Goal: Task Accomplishment & Management: Use online tool/utility

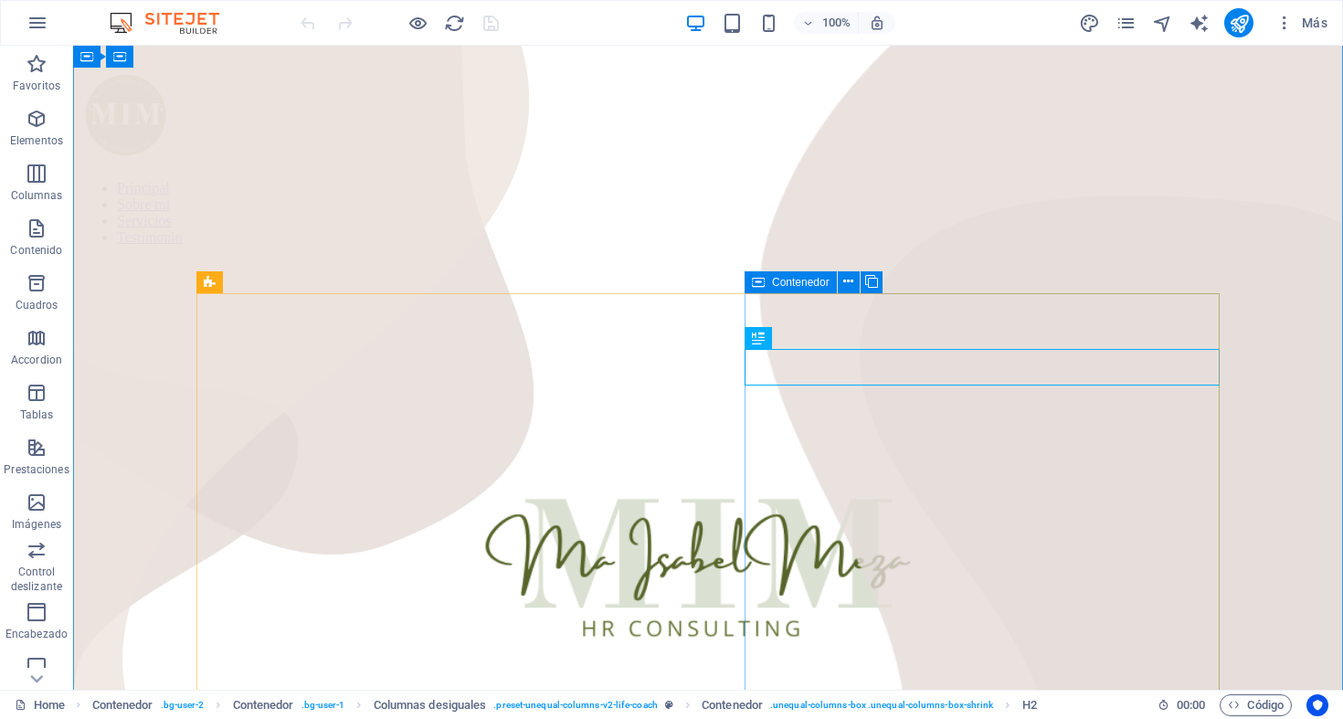
scroll to position [740, 0]
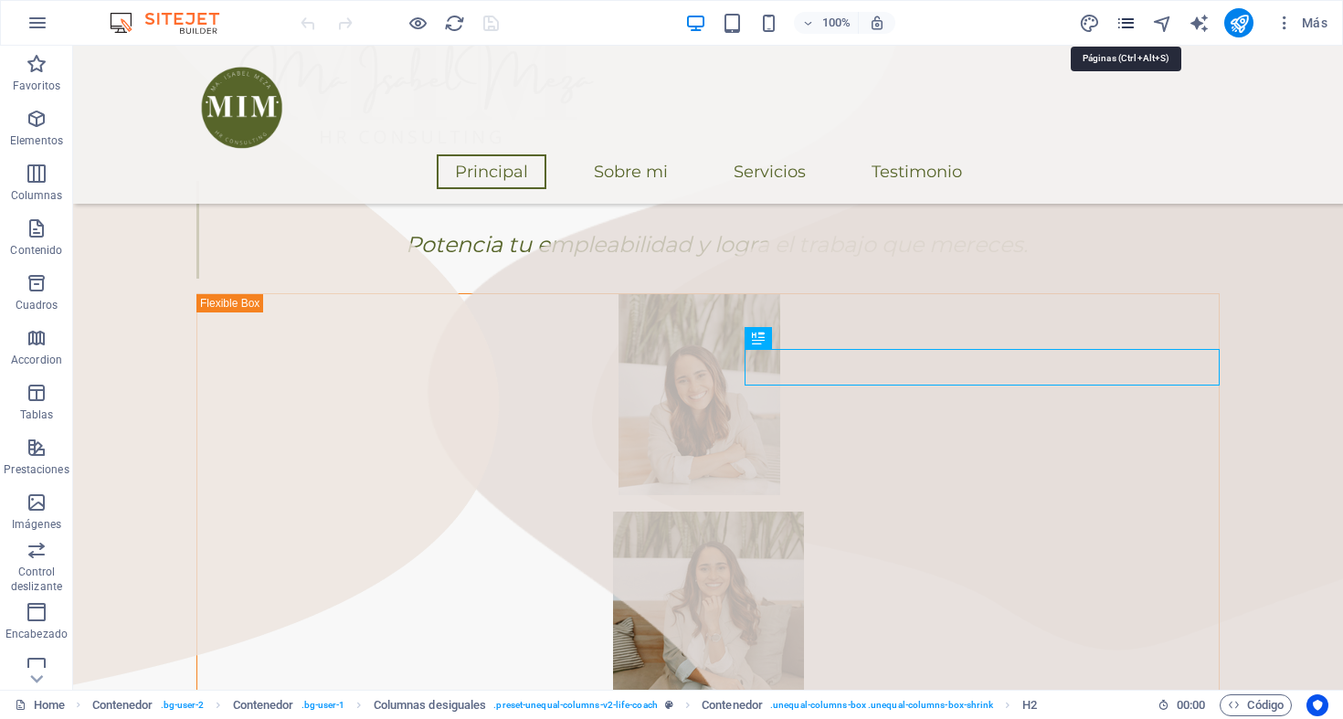
click at [1121, 23] on icon "pages" at bounding box center [1126, 23] width 21 height 21
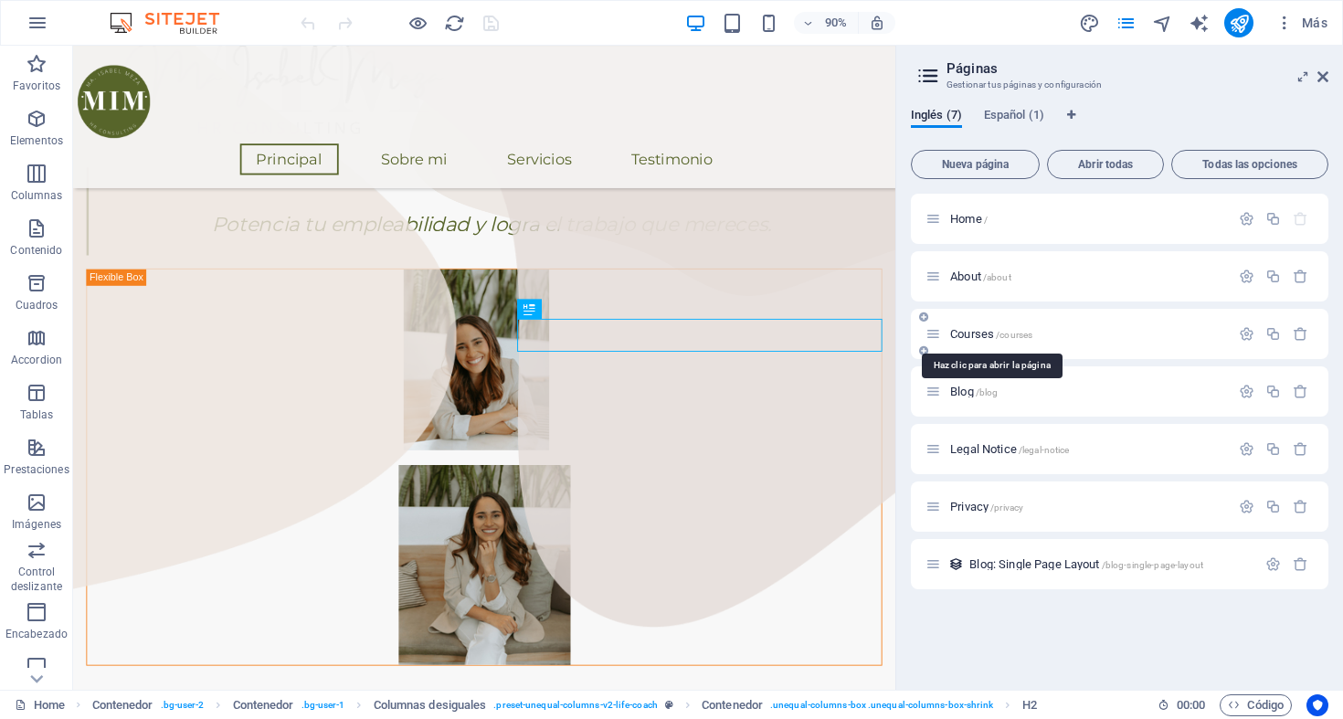
click at [971, 339] on span "Courses /courses" at bounding box center [991, 334] width 82 height 14
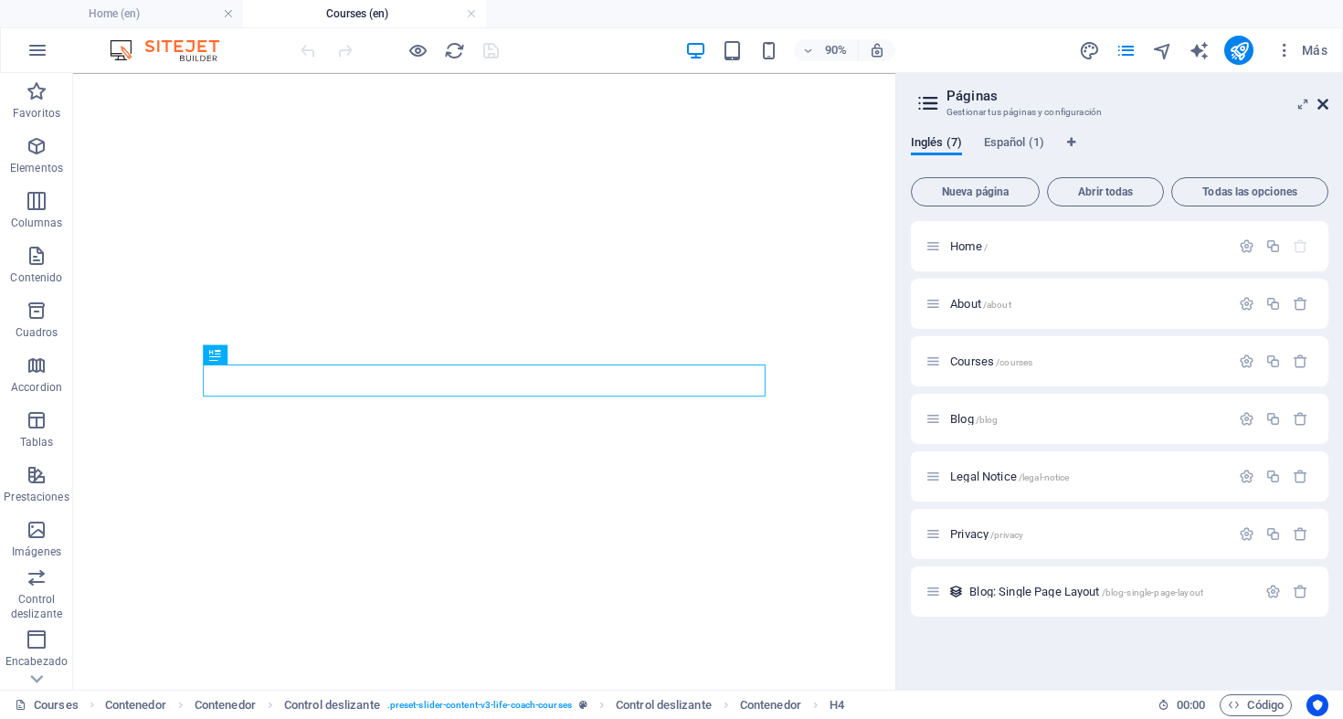
click at [1324, 106] on icon at bounding box center [1323, 104] width 11 height 15
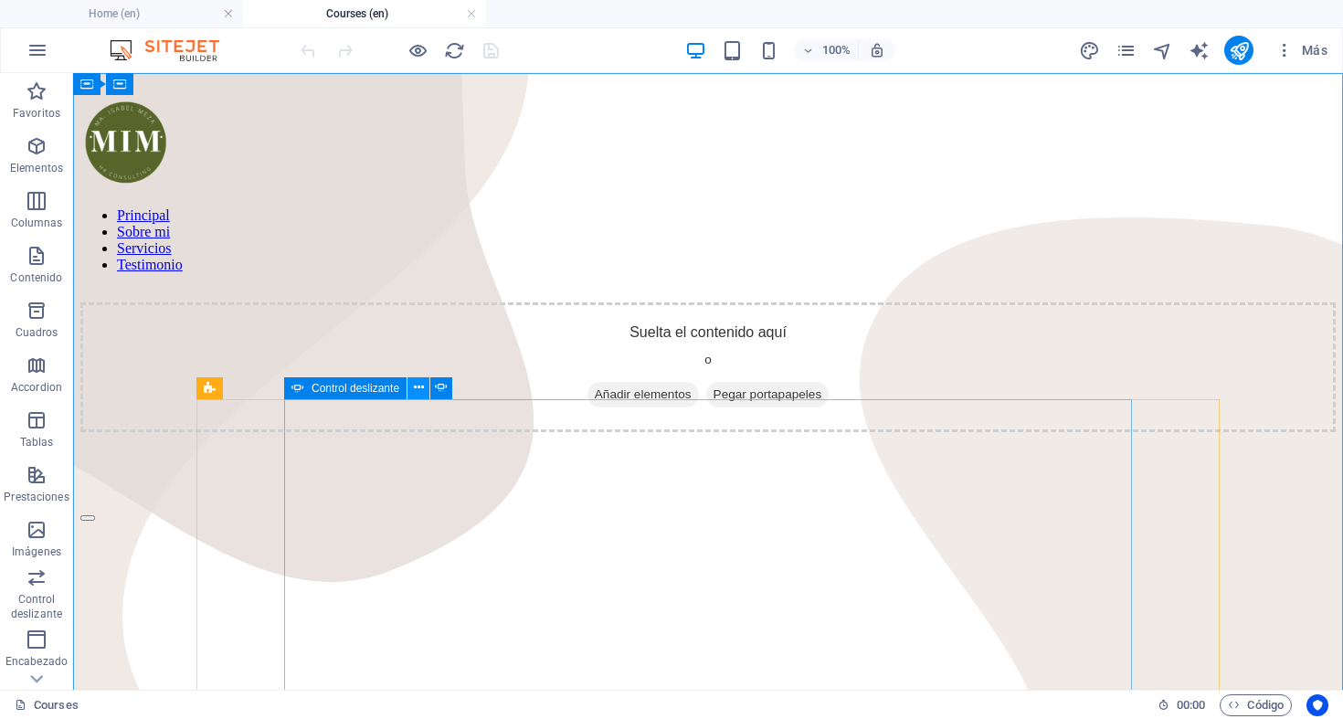
click at [418, 392] on icon at bounding box center [419, 387] width 10 height 19
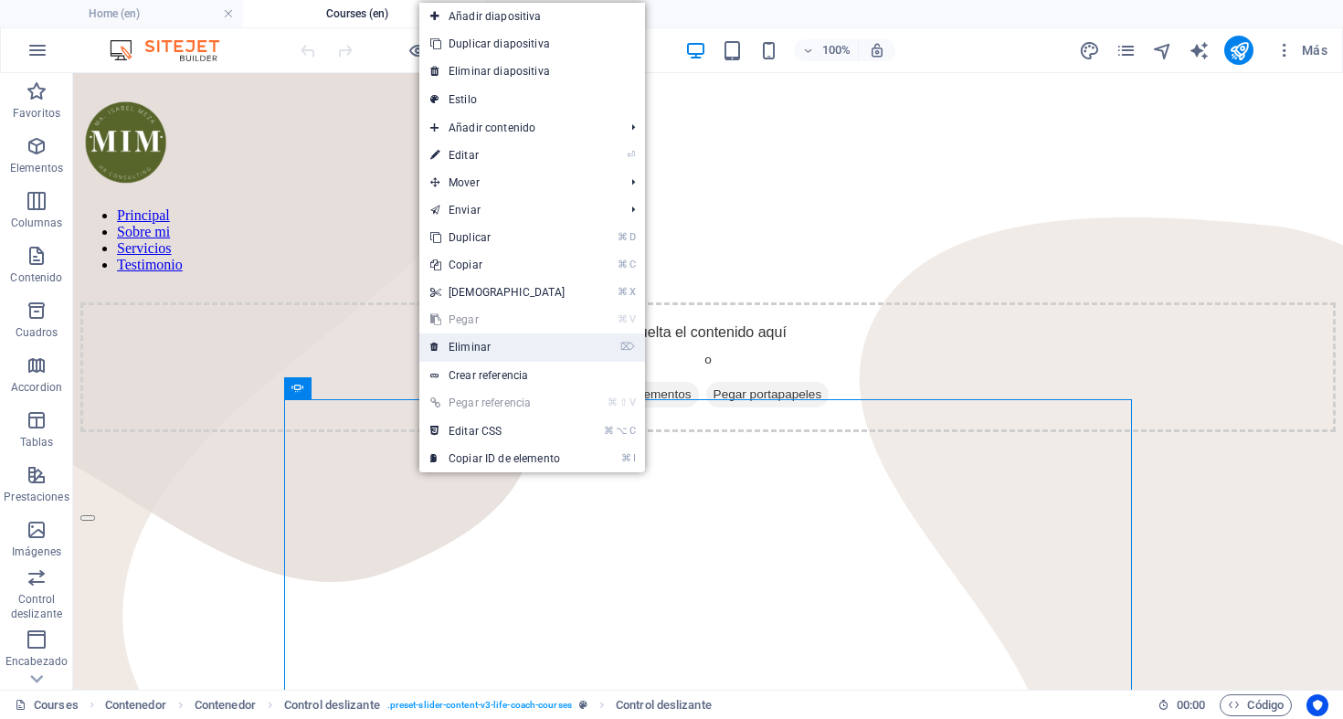
click at [474, 343] on link "⌦ Eliminar" at bounding box center [497, 347] width 157 height 27
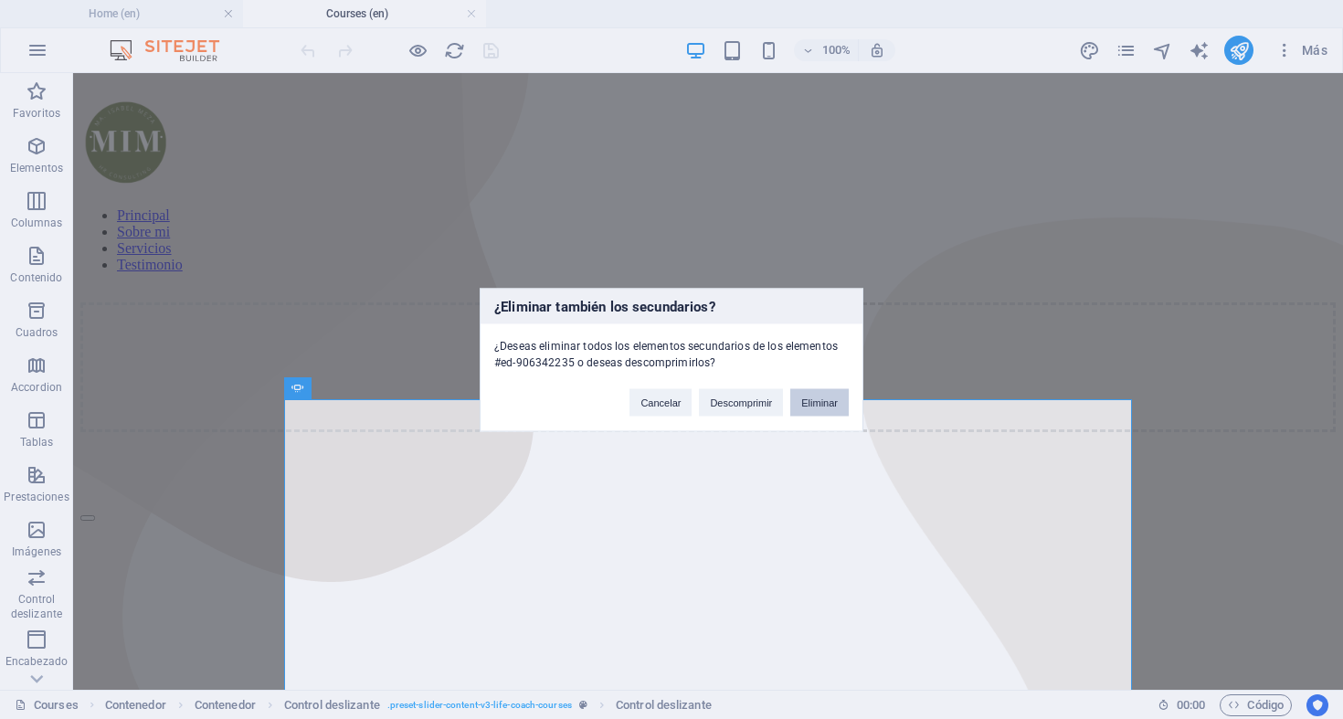
click at [825, 402] on button "Eliminar" at bounding box center [820, 401] width 58 height 27
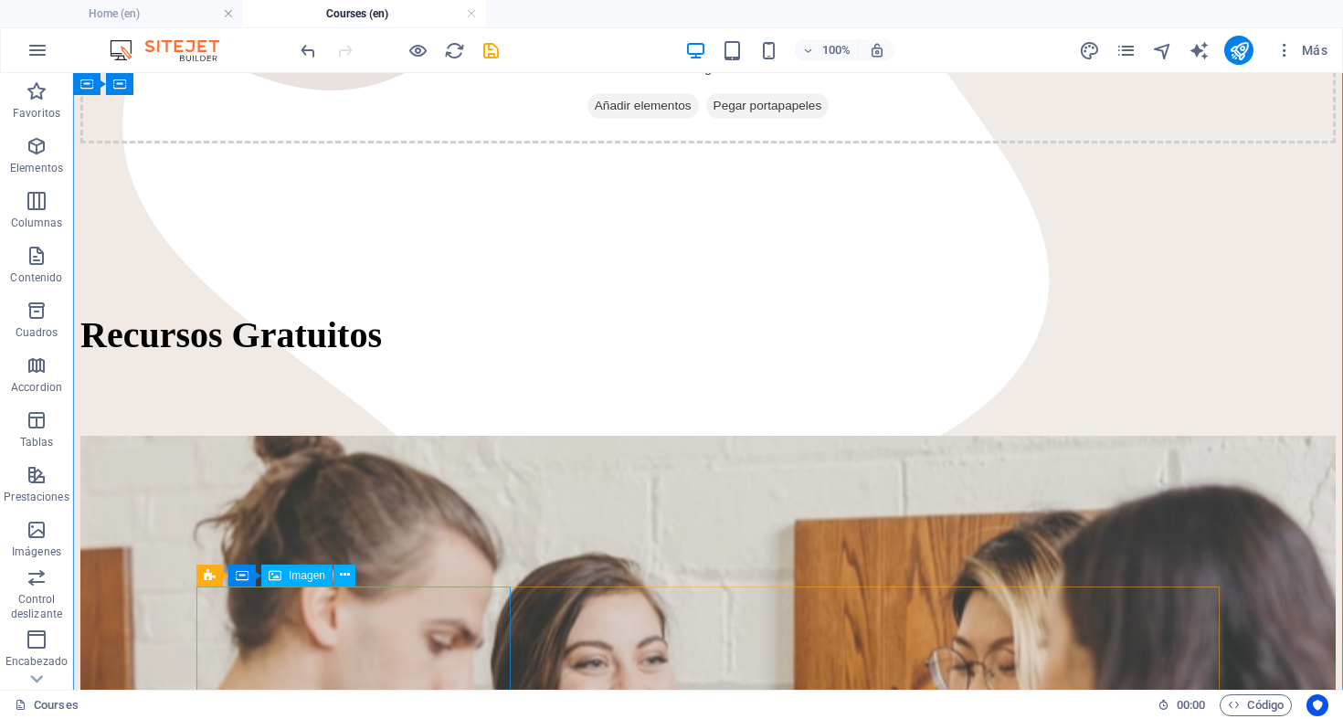
scroll to position [533, 0]
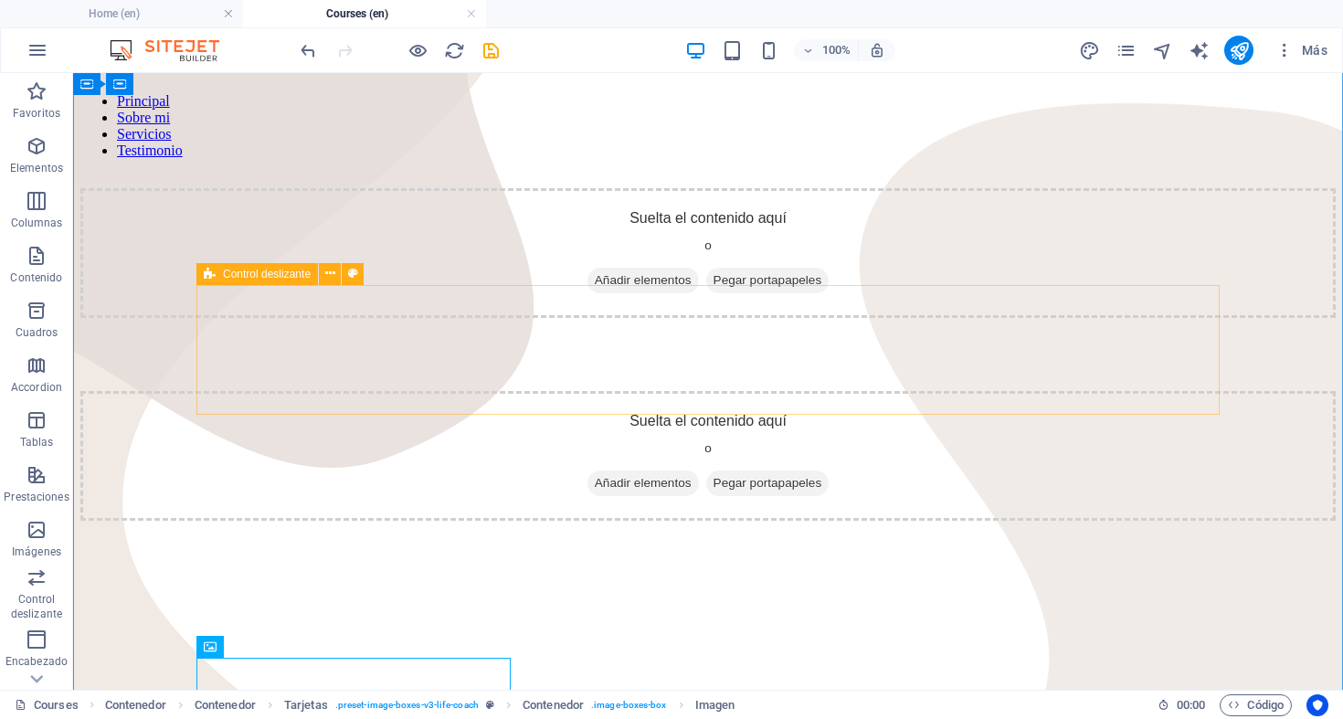
scroll to position [96, 0]
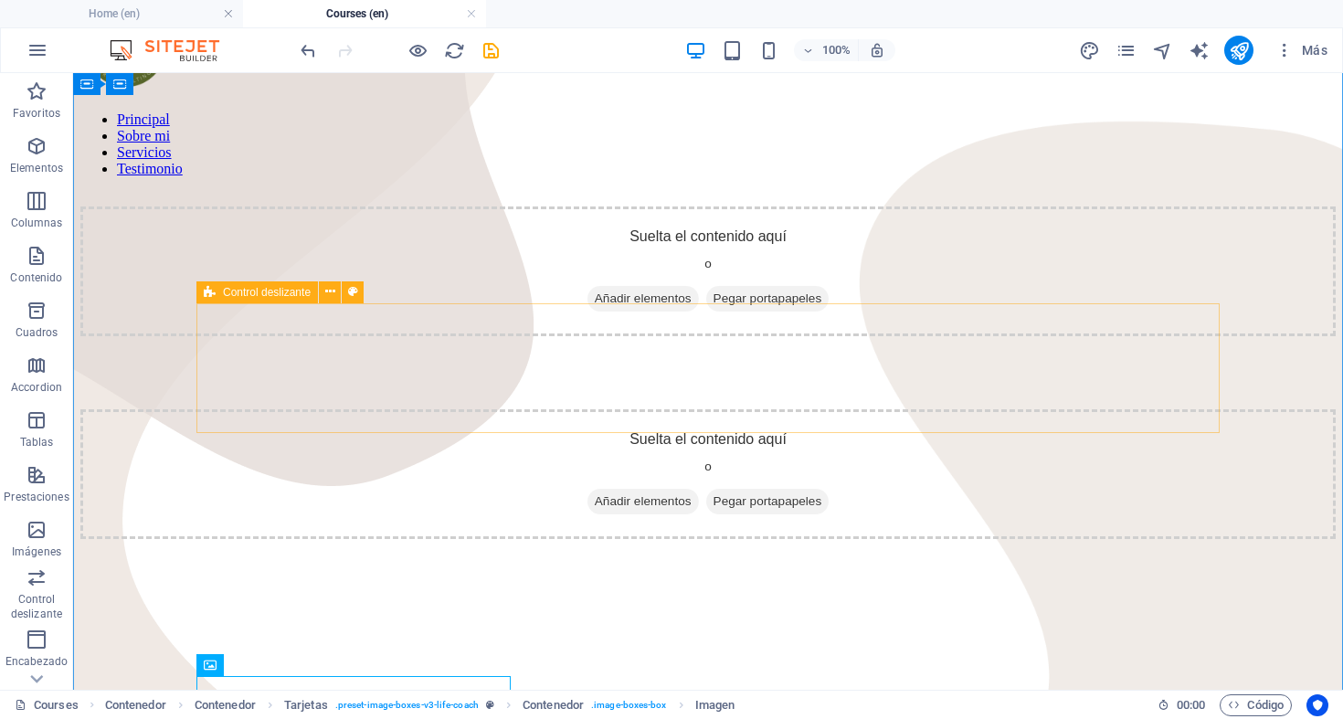
click at [635, 489] on span "Añadir elementos" at bounding box center [643, 502] width 111 height 26
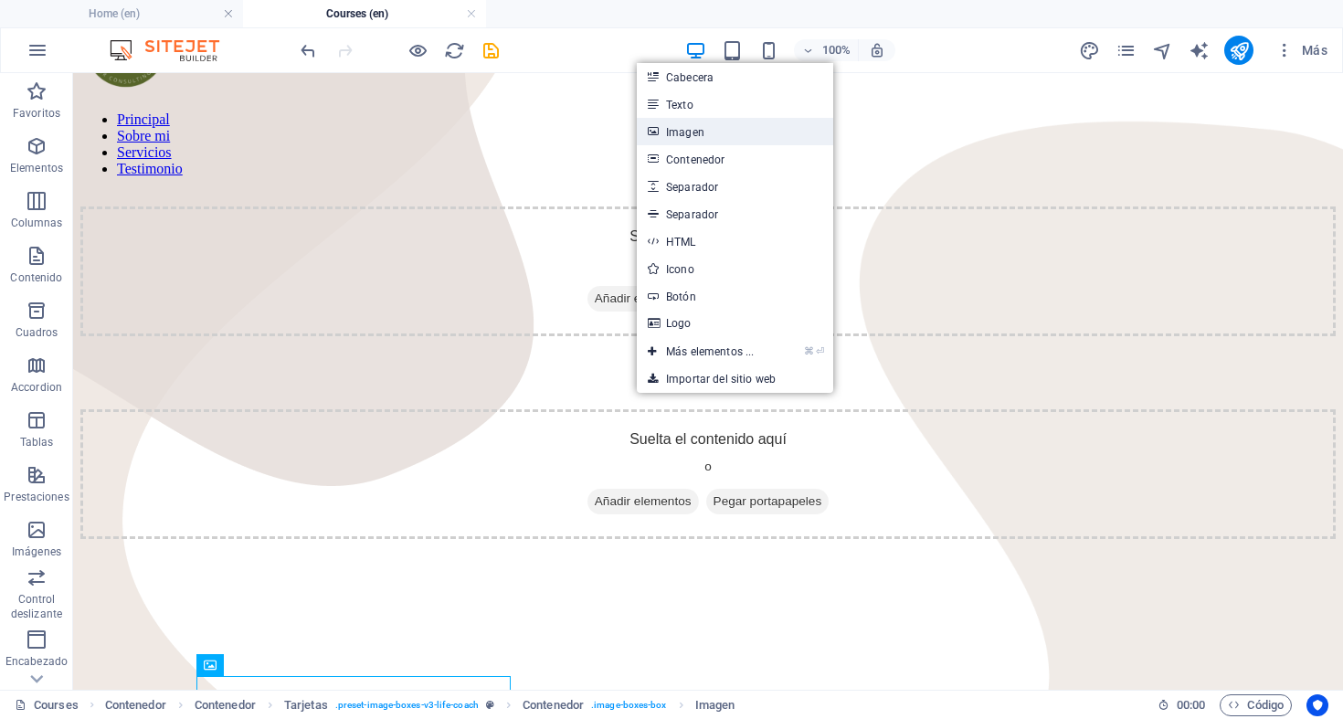
click at [708, 133] on link "Imagen" at bounding box center [735, 131] width 196 height 27
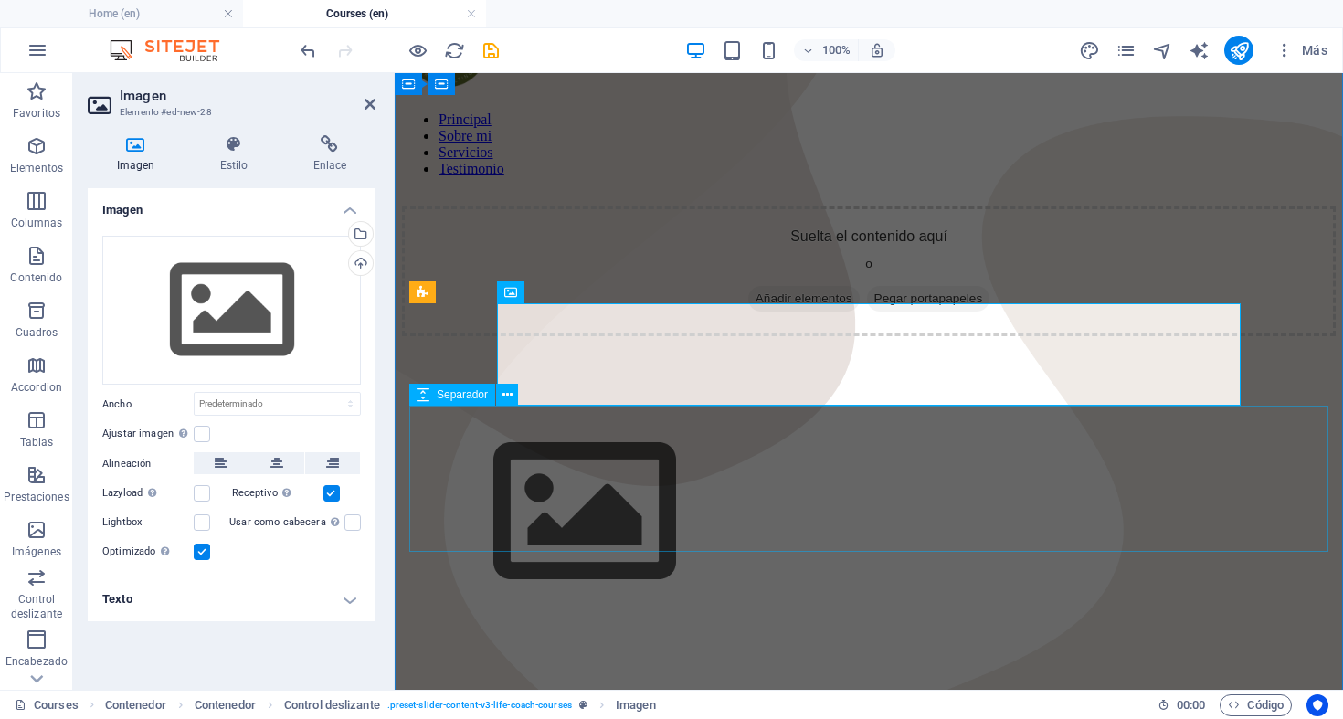
click at [609, 619] on div at bounding box center [869, 692] width 934 height 146
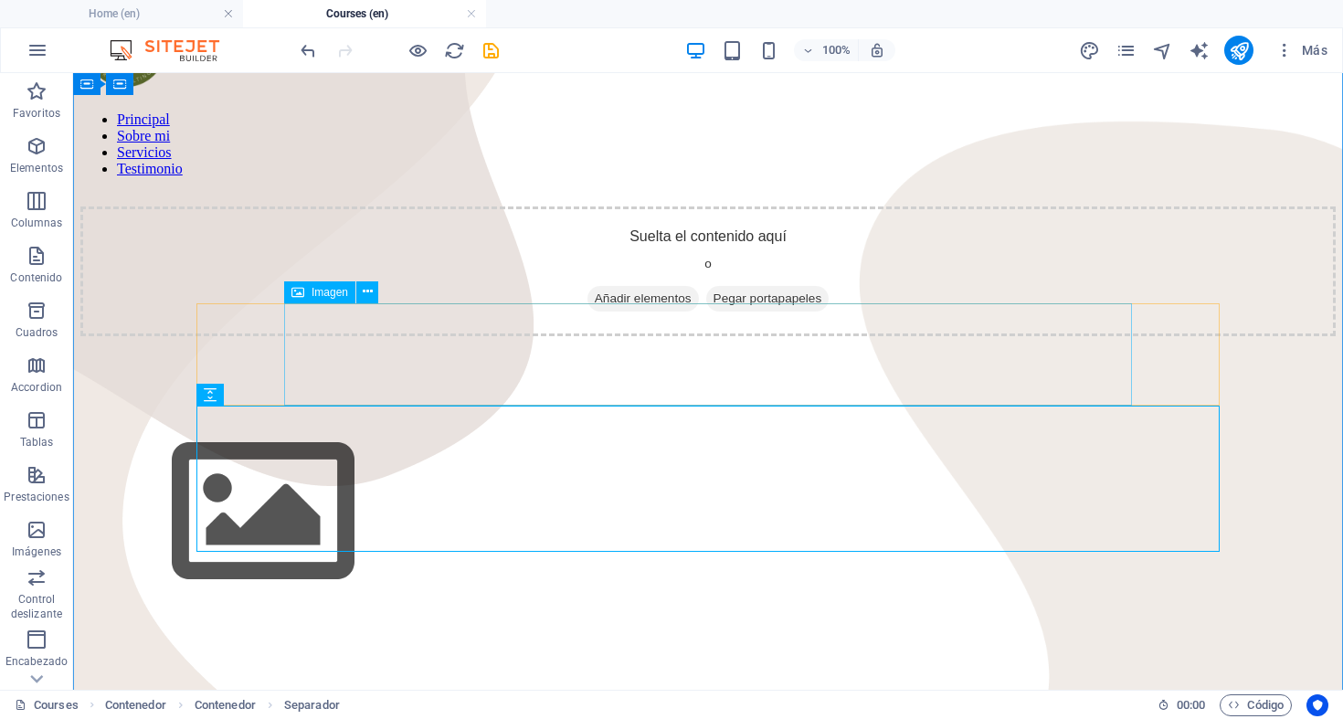
click at [454, 409] on figure at bounding box center [708, 513] width 1256 height 209
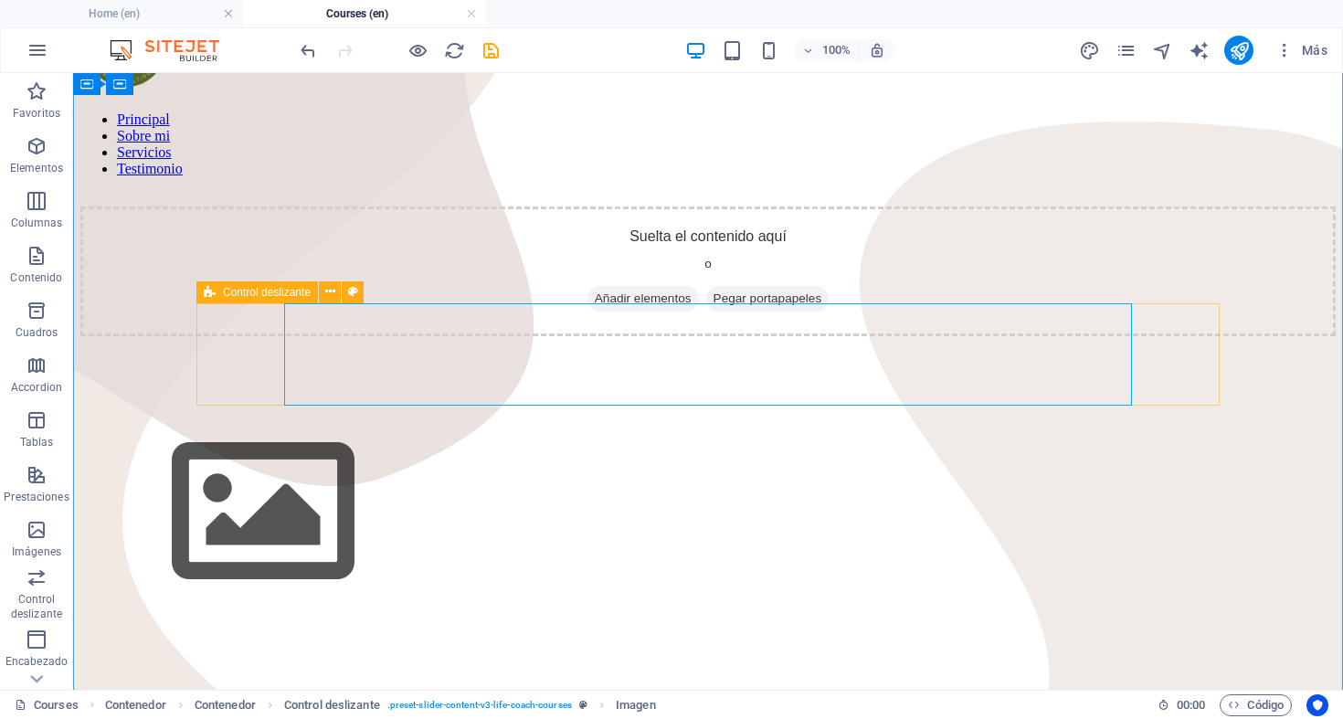
click at [1148, 409] on div at bounding box center [708, 513] width 1256 height 209
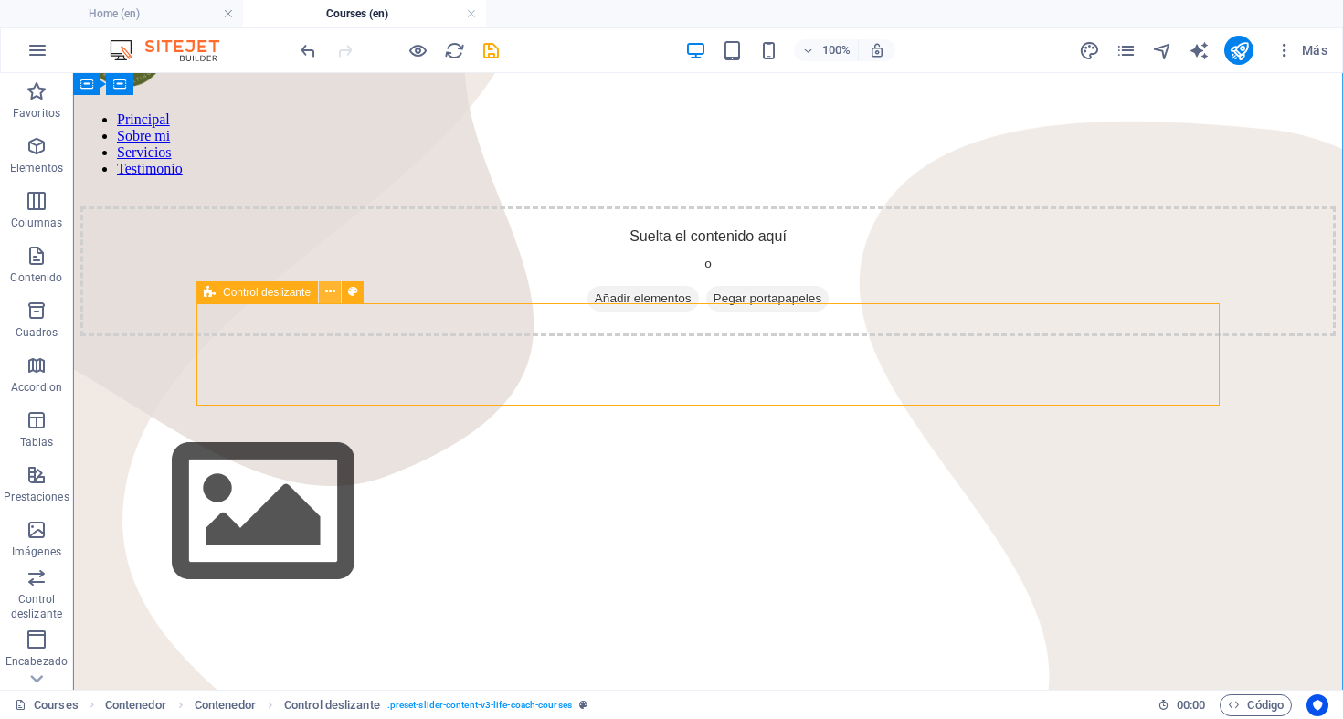
click at [325, 292] on icon at bounding box center [330, 291] width 10 height 19
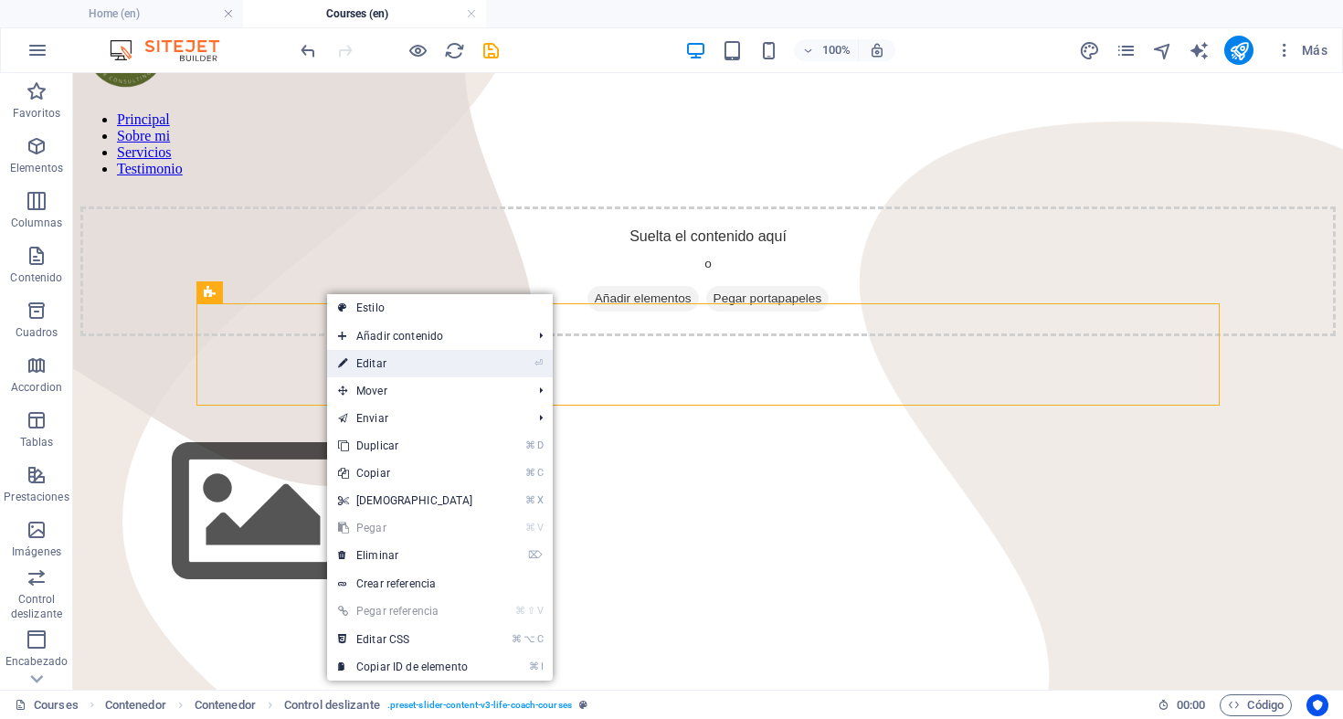
click at [383, 366] on link "⏎ Editar" at bounding box center [405, 363] width 157 height 27
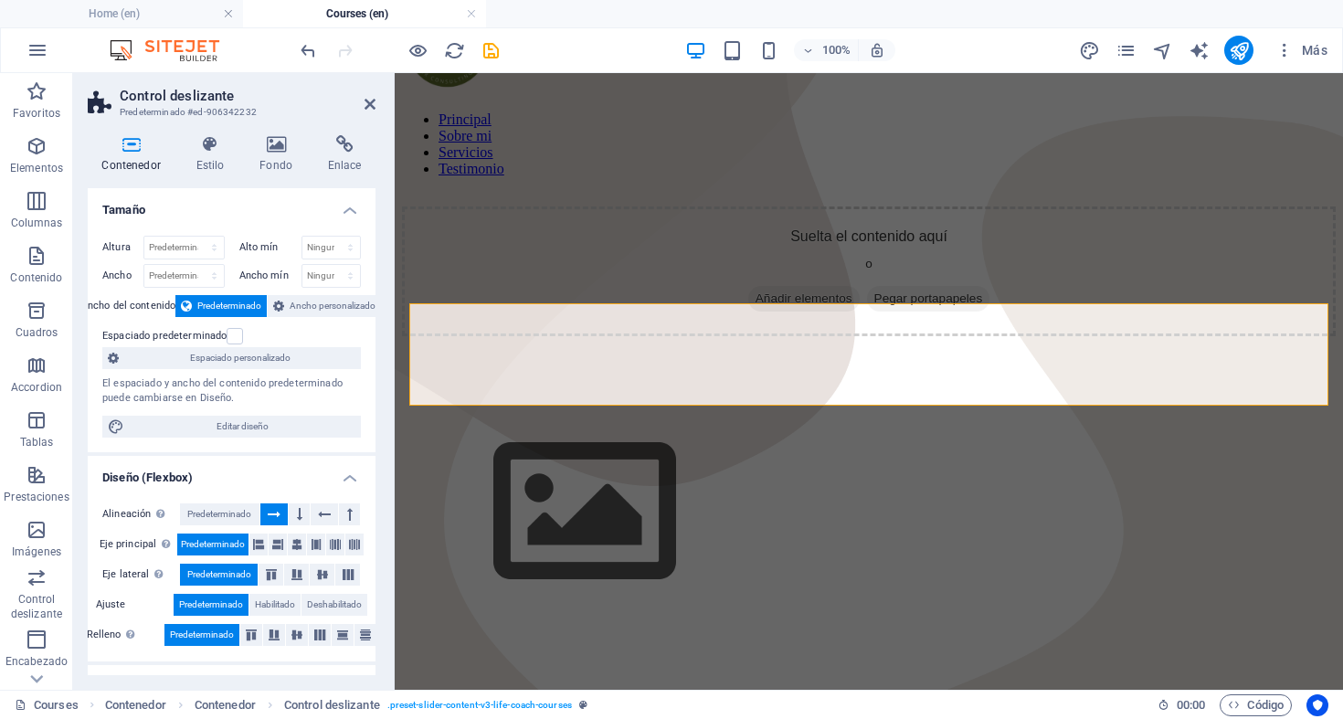
click at [364, 100] on h2 "Control deslizante" at bounding box center [248, 96] width 256 height 16
click at [368, 105] on icon at bounding box center [370, 104] width 11 height 15
